Goal: Task Accomplishment & Management: Use online tool/utility

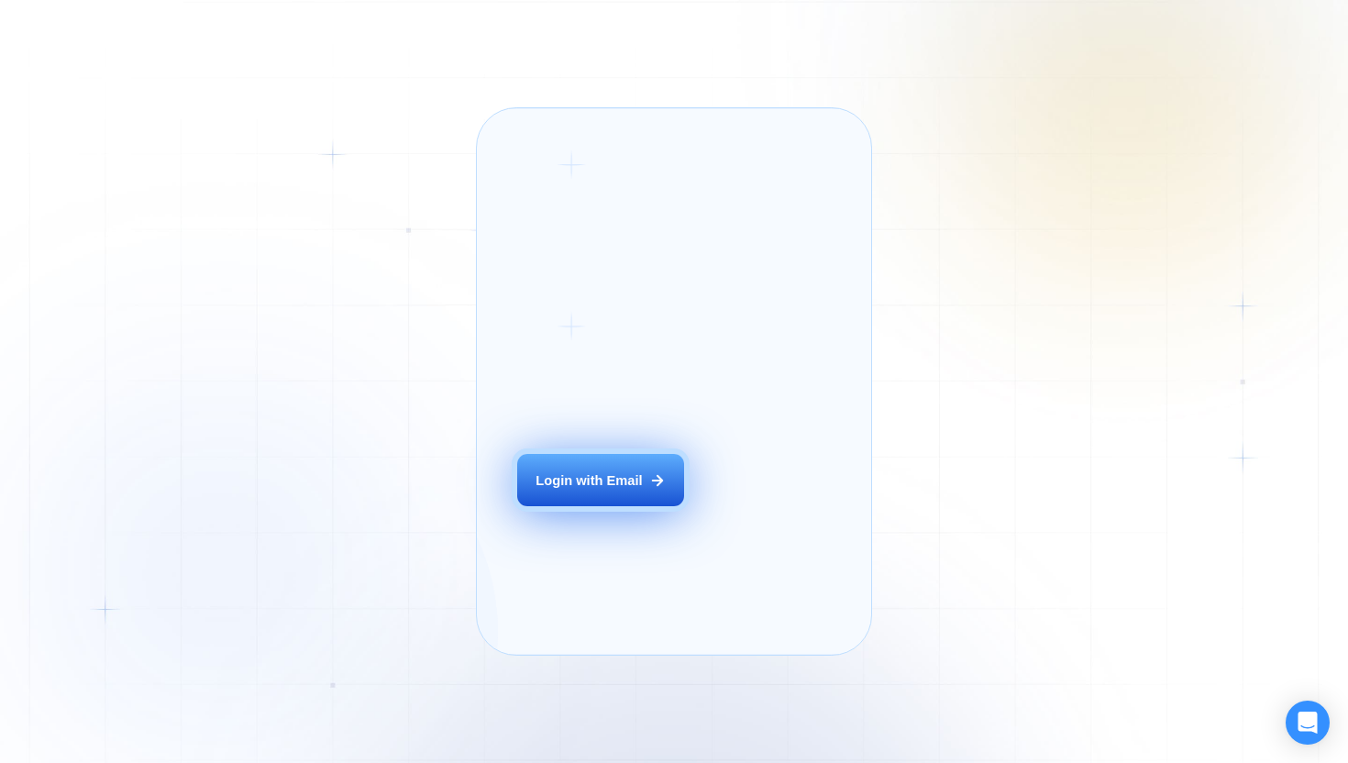
click at [643, 506] on button "Login with Email" at bounding box center [600, 480] width 167 height 52
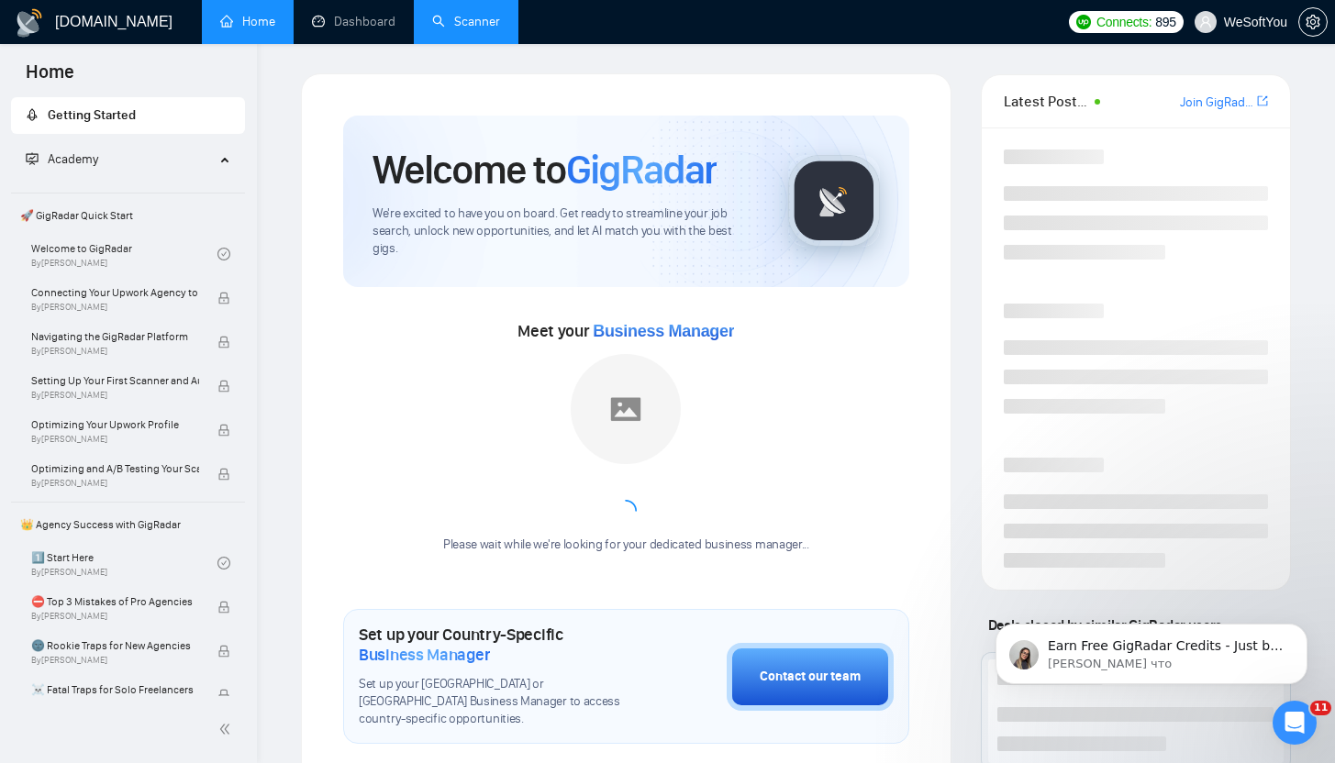
click at [480, 29] on link "Scanner" at bounding box center [466, 22] width 68 height 16
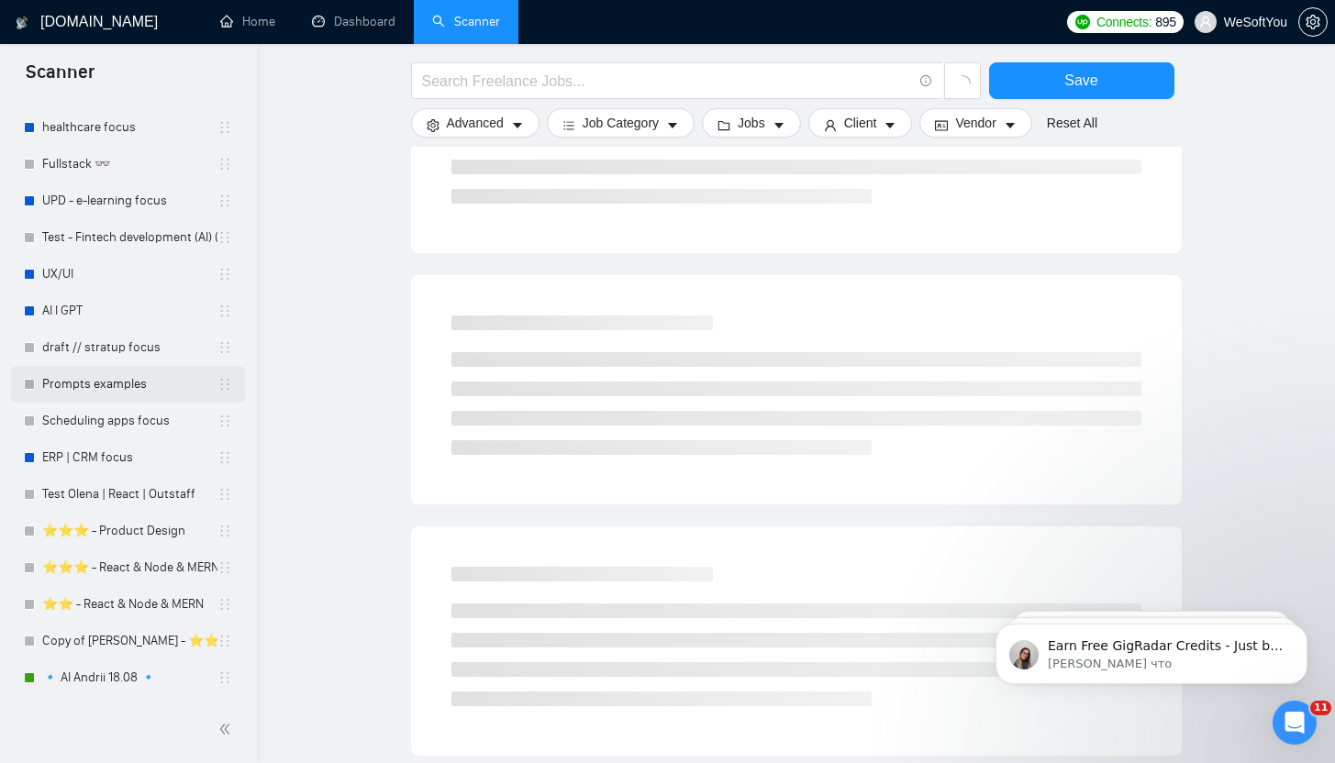
scroll to position [952, 0]
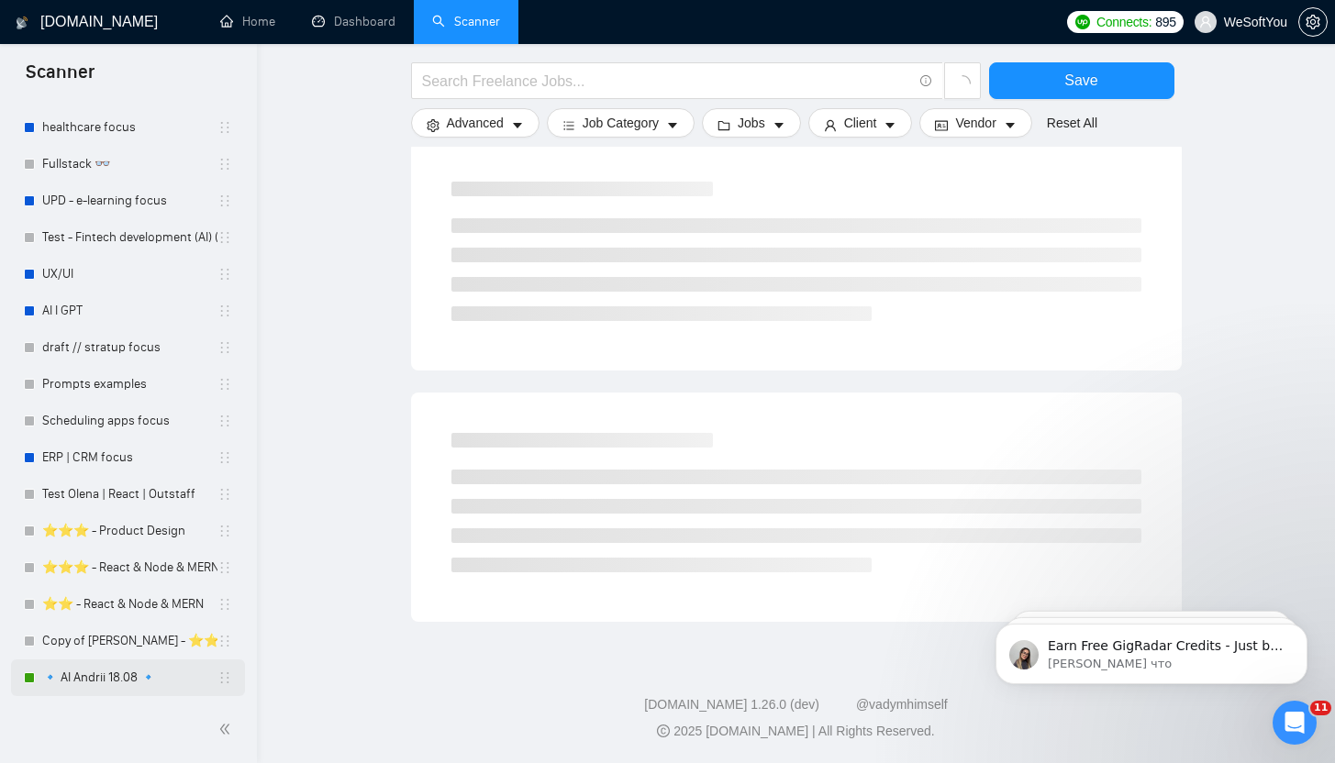
click at [115, 666] on link "🔹 AI Andrii 18.08 🔹" at bounding box center [129, 678] width 175 height 37
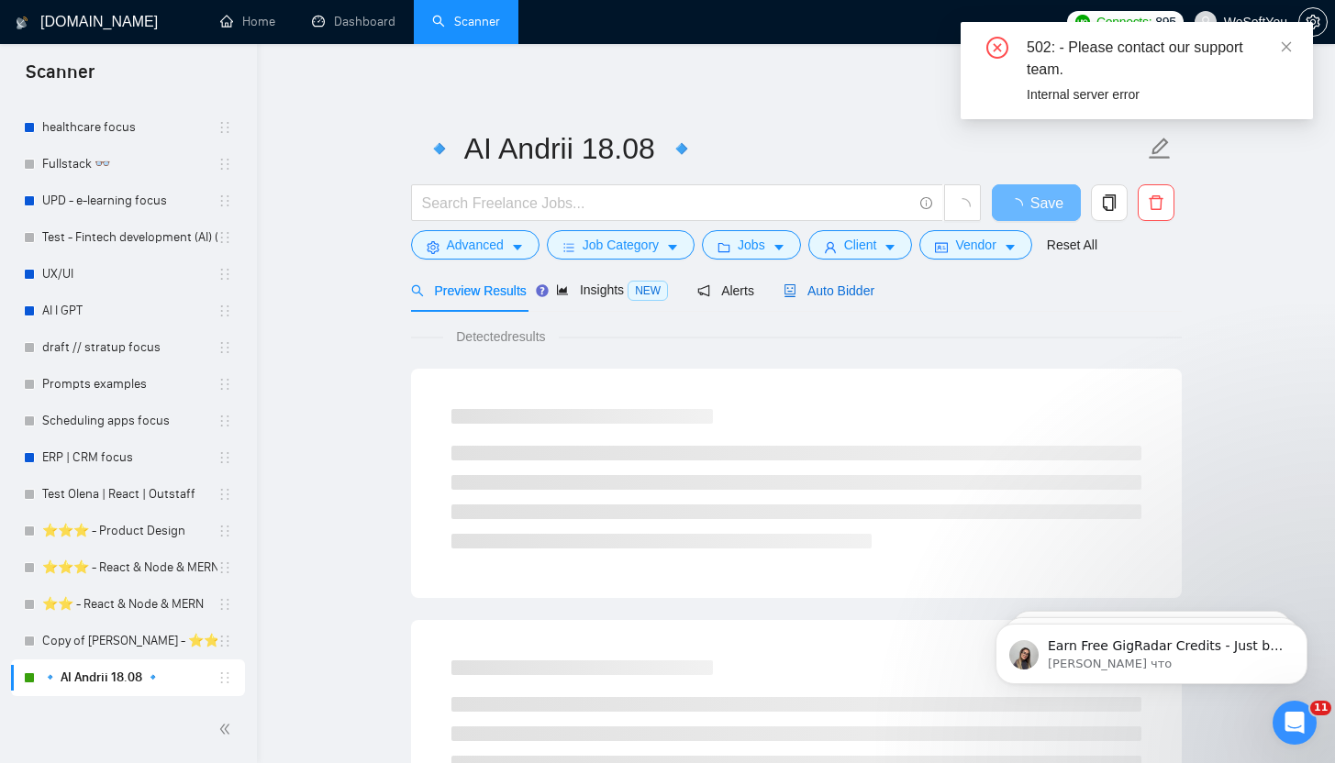
click at [831, 298] on div "Auto Bidder" at bounding box center [828, 291] width 91 height 20
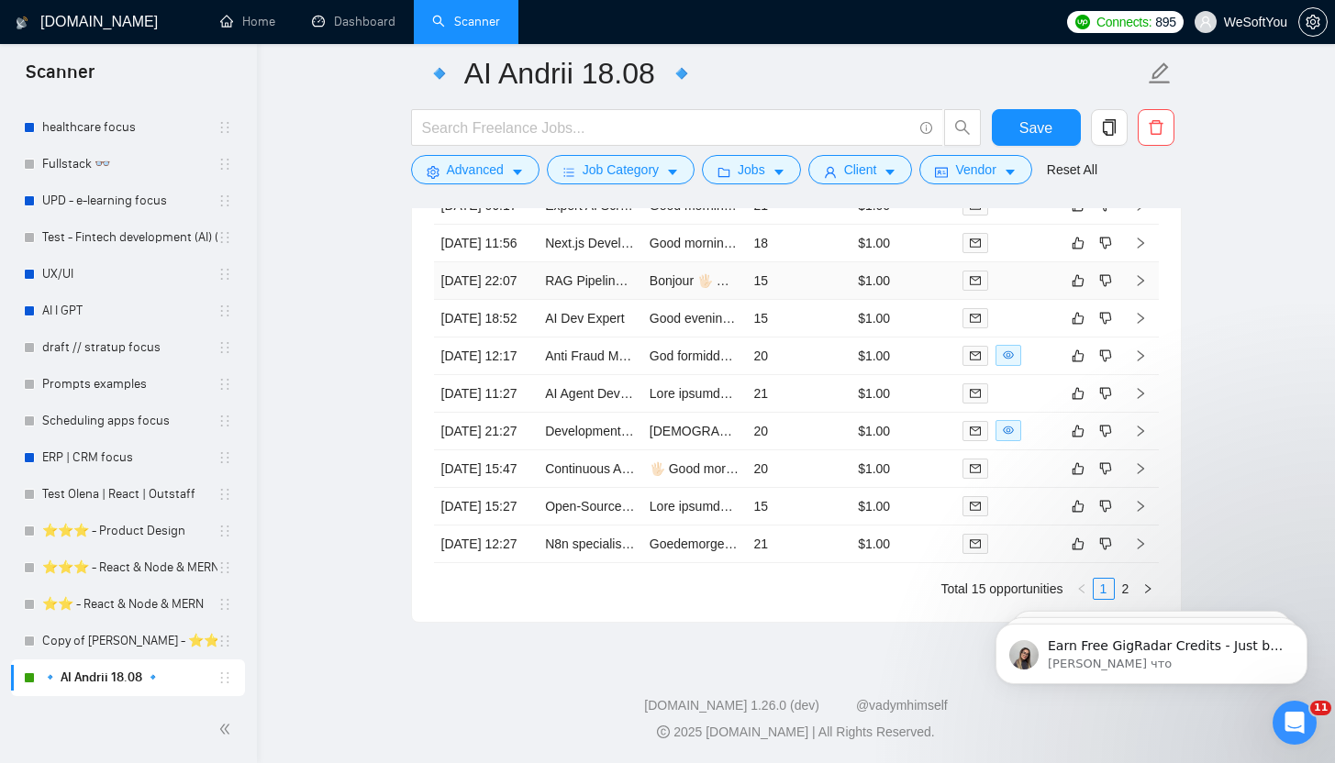
scroll to position [4595, 0]
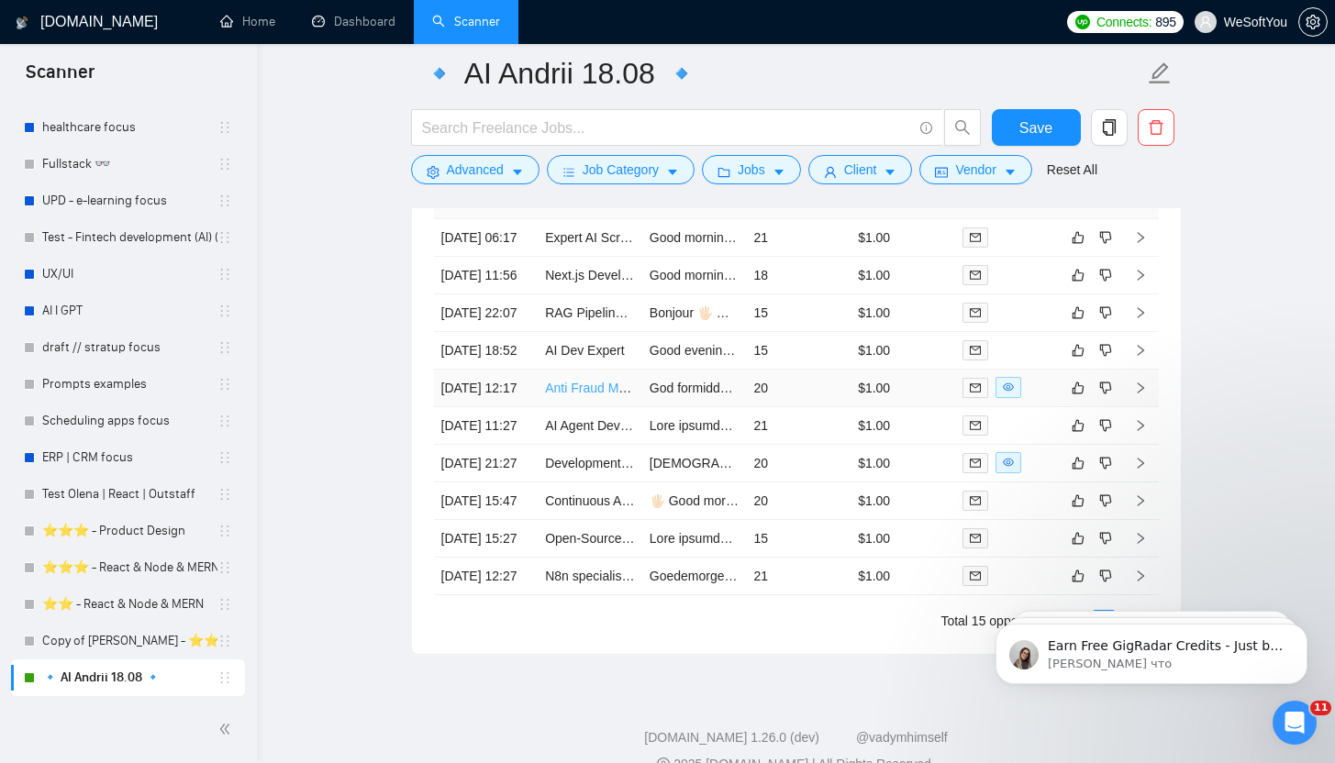
click at [597, 395] on link "Anti Fraud Machine Learning Expert for Stripe Trials/Subscriptions" at bounding box center [733, 388] width 376 height 15
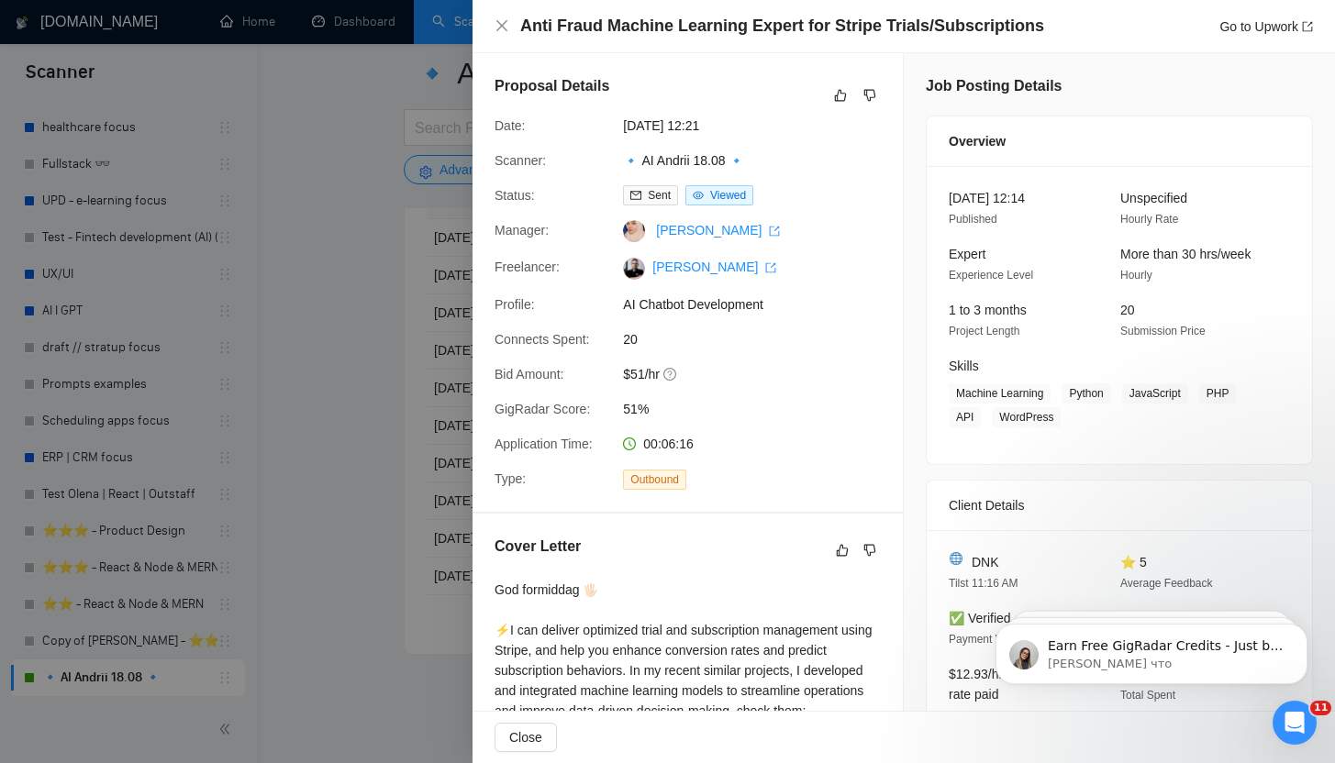
click at [421, 292] on div at bounding box center [667, 381] width 1335 height 763
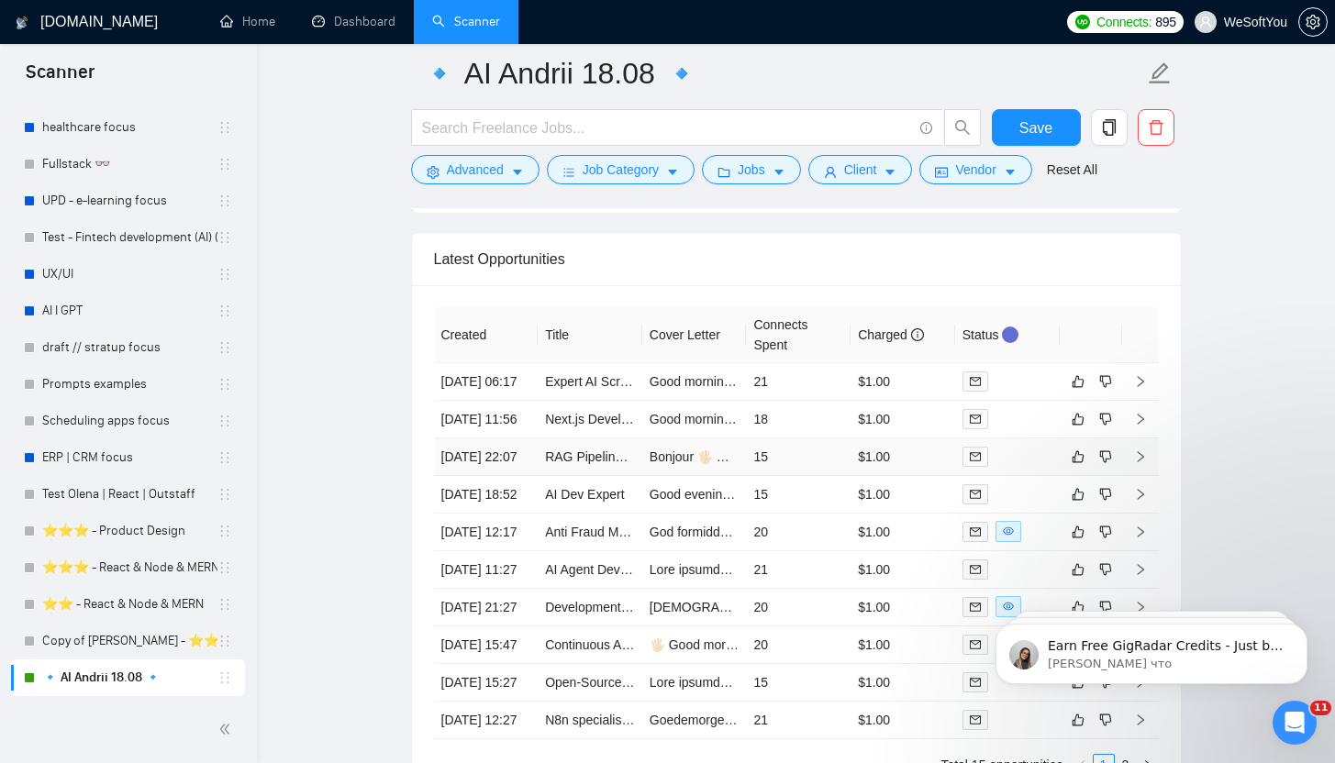
scroll to position [4811, 0]
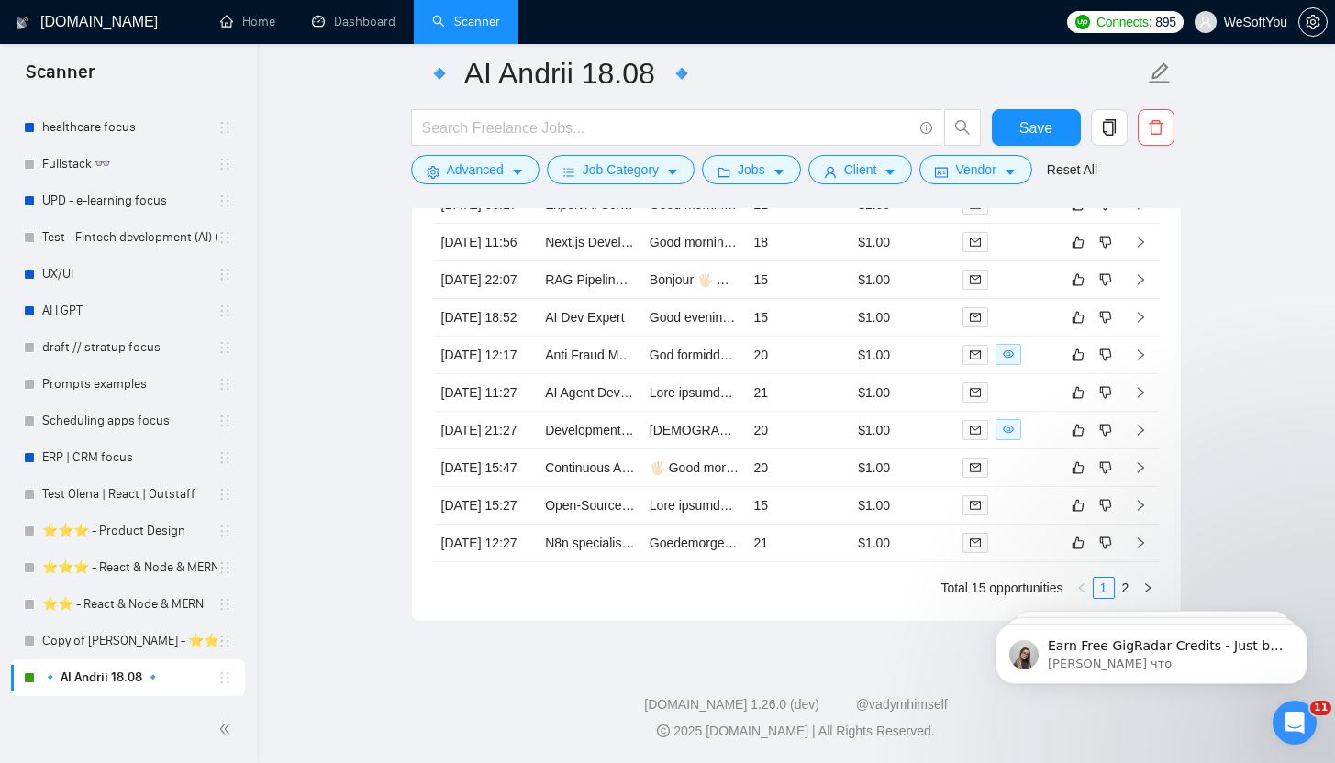
click html "Earn Free GigRadar Credits - Just by Sharing Your Story! 💬 Want more credits fo…"
